Goal: Use online tool/utility: Utilize a website feature to perform a specific function

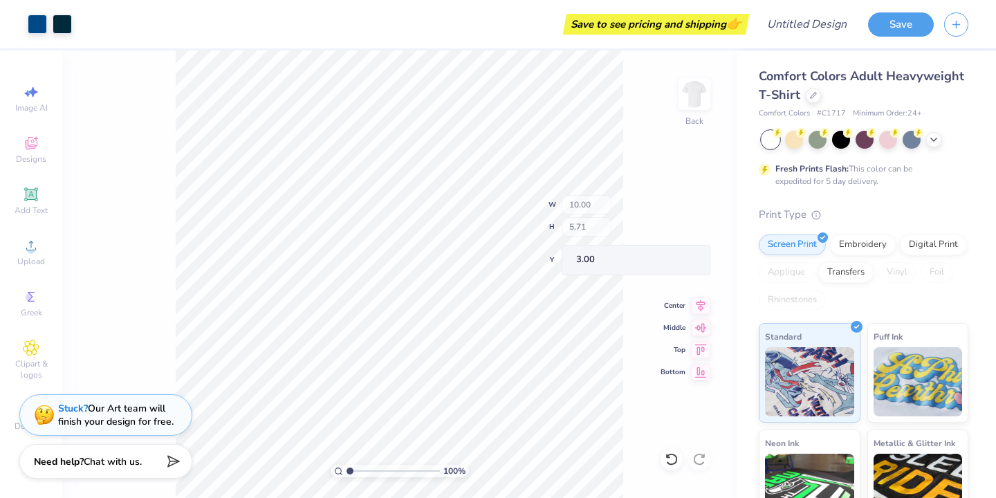
type input "1.88"
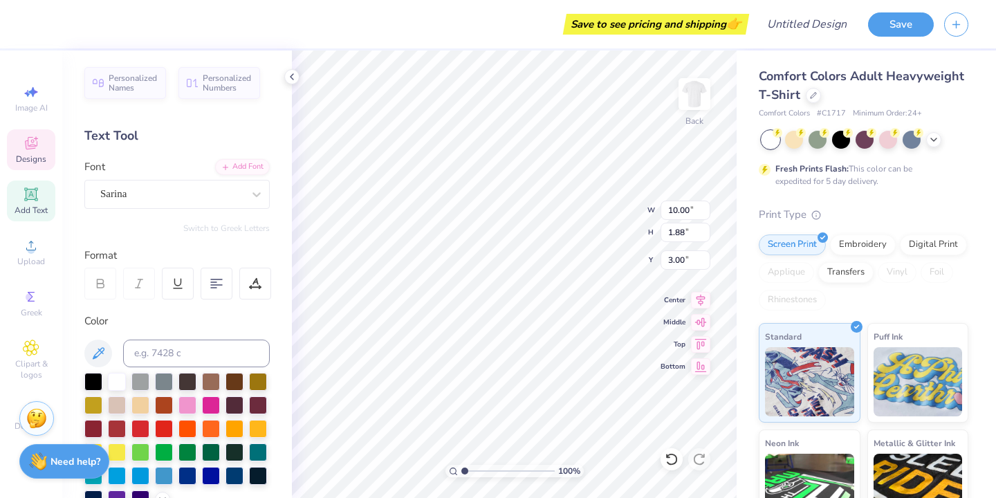
type textarea "l"
type textarea "phi sigma"
type input "7.99"
type input "2.11"
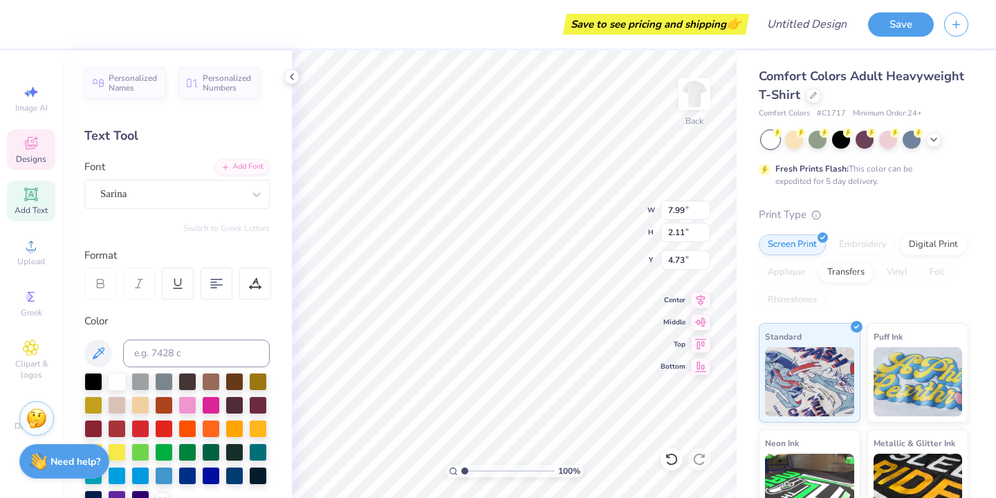
type input "4.73"
type textarea "sigma"
type input "5.51"
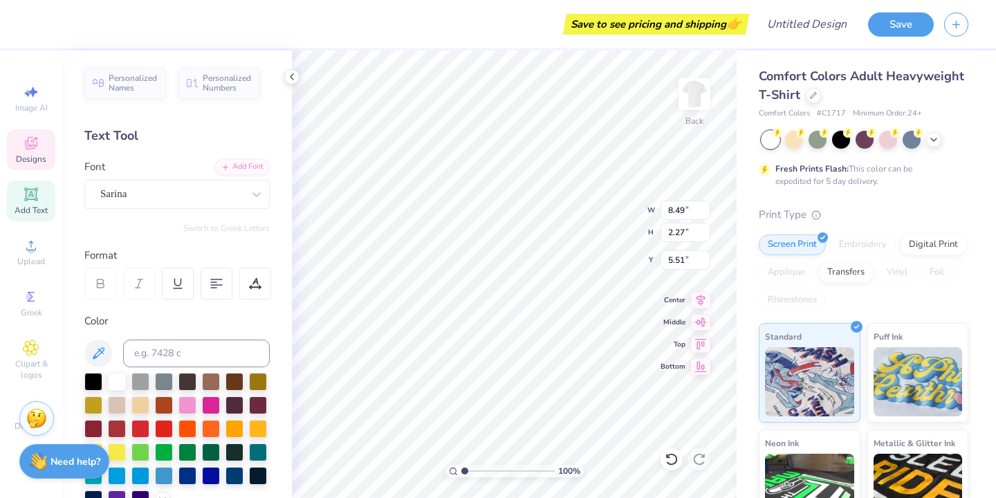
type input "8.49"
type input "2.27"
type input "6.44"
type input "5.31"
click at [201, 195] on div "Sarina" at bounding box center [171, 193] width 145 height 21
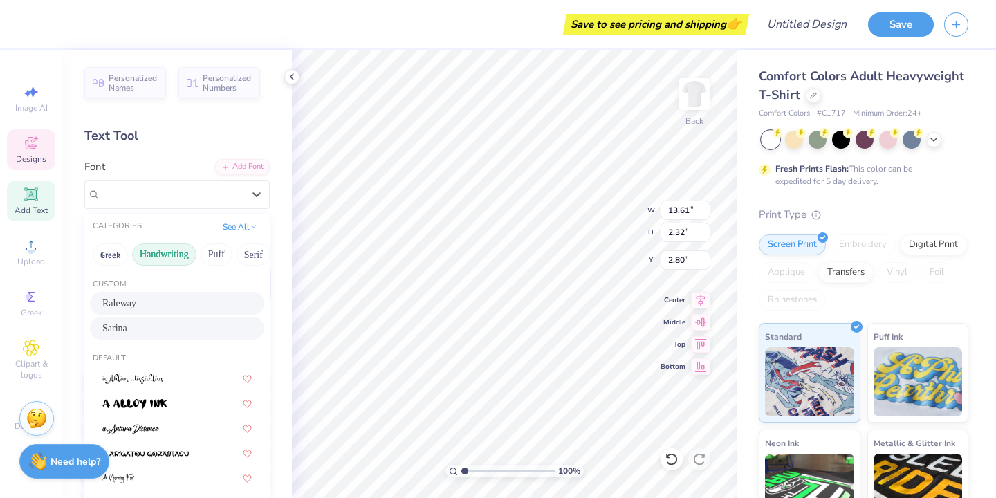
click at [169, 255] on button "Handwriting" at bounding box center [164, 254] width 64 height 22
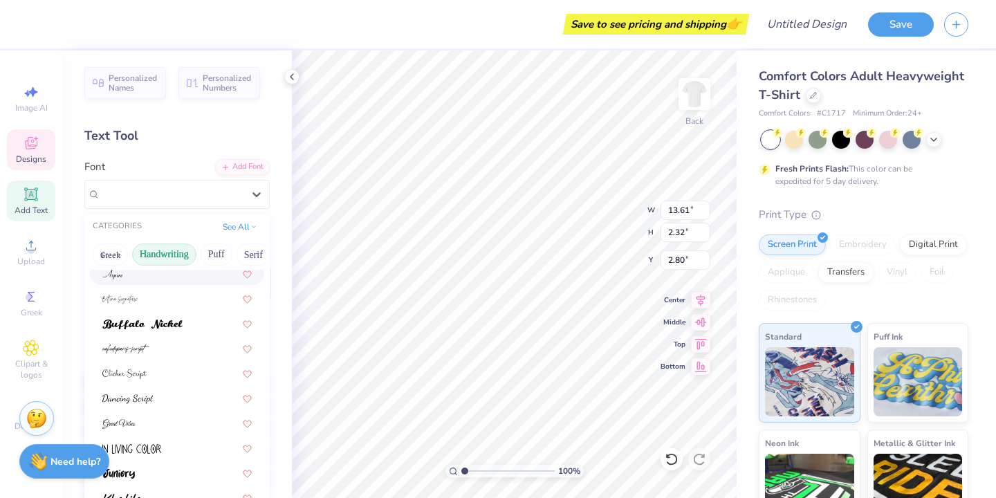
scroll to position [81, 0]
click at [221, 252] on button "Puff" at bounding box center [217, 254] width 32 height 22
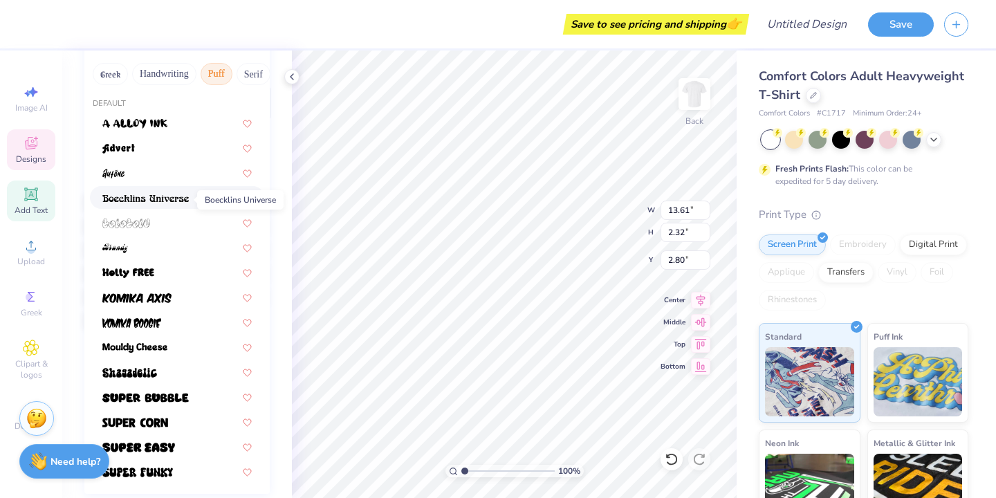
scroll to position [186, 0]
